Goal: Task Accomplishment & Management: Manage account settings

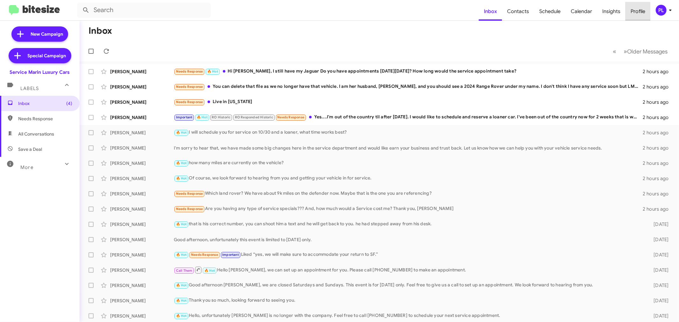
click at [637, 13] on span "Profile" at bounding box center [638, 11] width 25 height 18
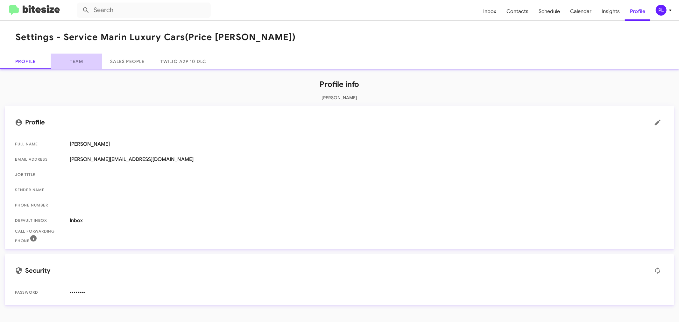
click at [67, 61] on link "Team" at bounding box center [76, 61] width 51 height 15
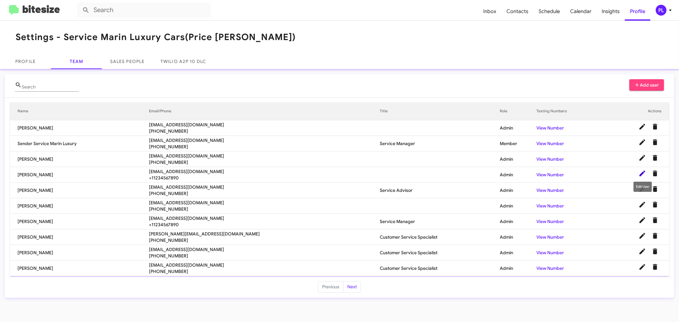
click at [642, 174] on icon at bounding box center [643, 174] width 6 height 6
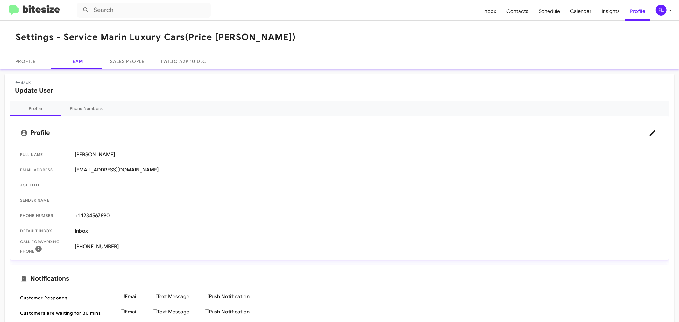
scroll to position [107, 0]
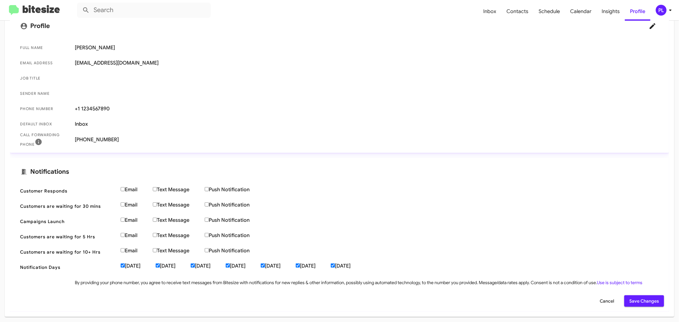
click at [123, 266] on input "[DATE]" at bounding box center [123, 266] width 4 height 4
checkbox input "false"
click at [160, 266] on input "[DATE]" at bounding box center [158, 266] width 4 height 4
checkbox input "false"
click at [195, 267] on input "[DATE]" at bounding box center [193, 266] width 4 height 4
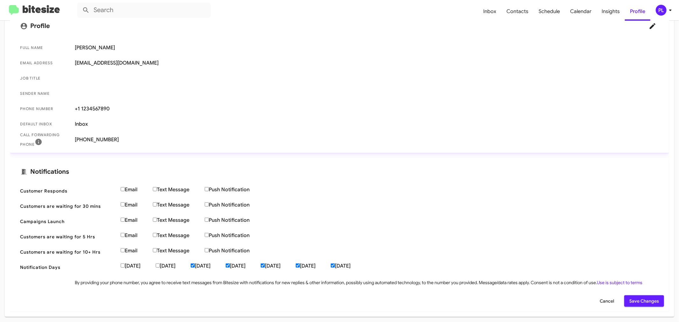
checkbox input "false"
click at [230, 267] on input "[DATE]" at bounding box center [228, 266] width 4 height 4
checkbox input "false"
click at [295, 267] on label "[DATE]" at bounding box center [278, 266] width 35 height 6
click at [265, 267] on input "[DATE]" at bounding box center [263, 266] width 4 height 4
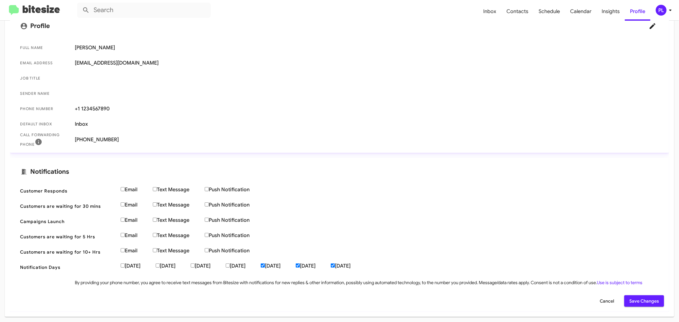
checkbox input "false"
click at [300, 266] on input "[DATE]" at bounding box center [298, 266] width 4 height 4
checkbox input "false"
click at [335, 265] on input "[DATE]" at bounding box center [333, 266] width 4 height 4
checkbox input "false"
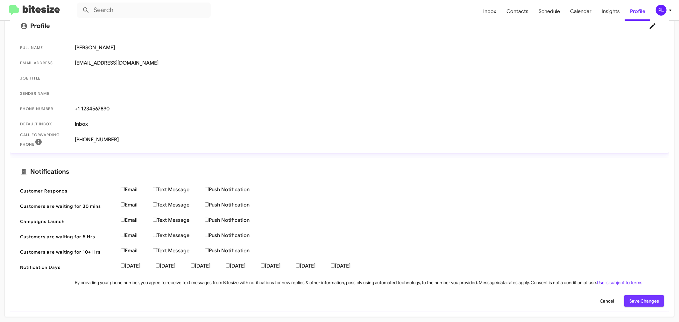
click at [647, 304] on span "Save Changes" at bounding box center [644, 300] width 30 height 11
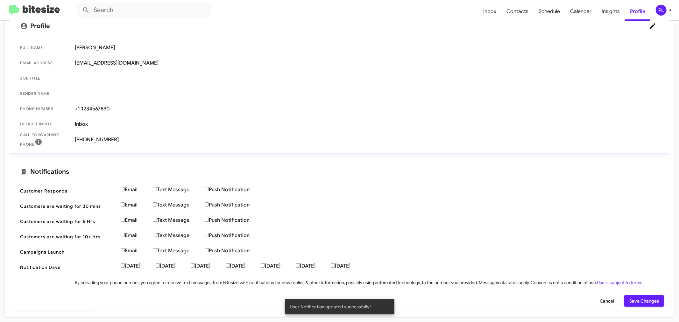
scroll to position [0, 0]
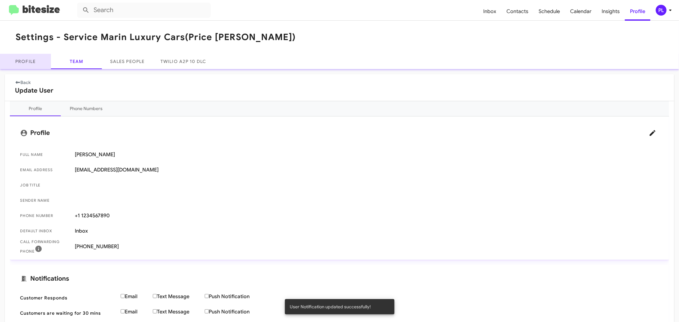
click at [32, 60] on link "Profile" at bounding box center [25, 61] width 51 height 15
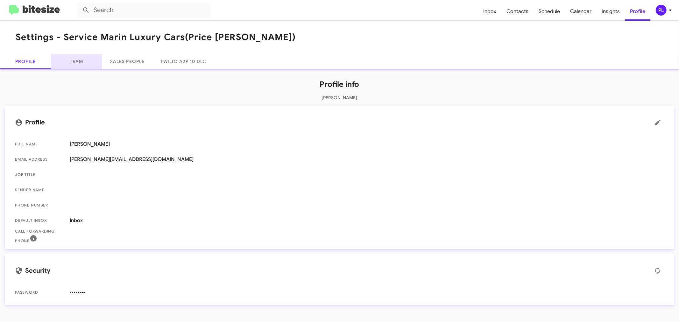
click at [75, 61] on link "Team" at bounding box center [76, 61] width 51 height 15
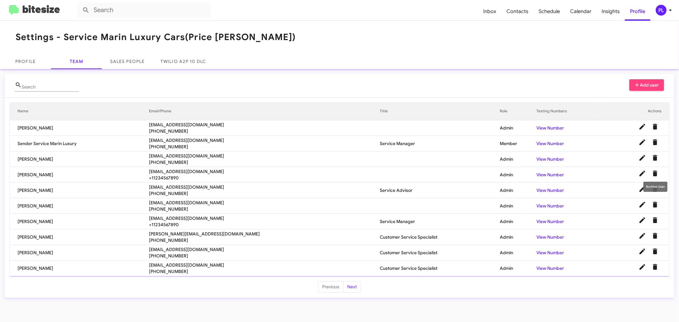
click at [655, 175] on icon "Delete User" at bounding box center [655, 174] width 4 height 6
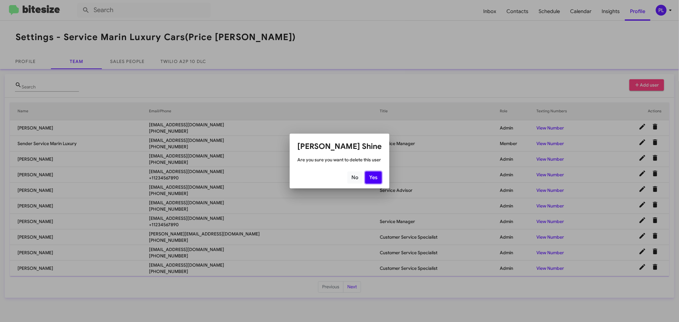
click at [372, 177] on button "Yes" at bounding box center [373, 178] width 17 height 12
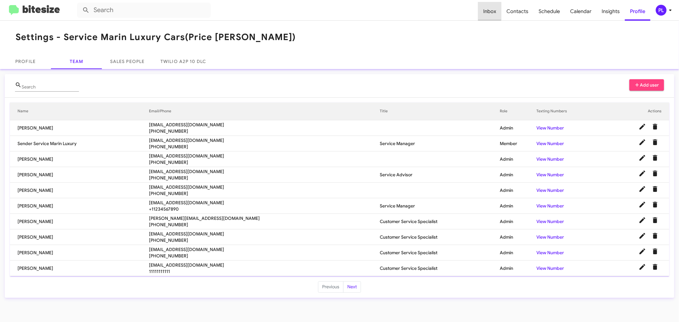
click at [490, 10] on span "Inbox" at bounding box center [489, 11] width 23 height 18
